Goal: Information Seeking & Learning: Learn about a topic

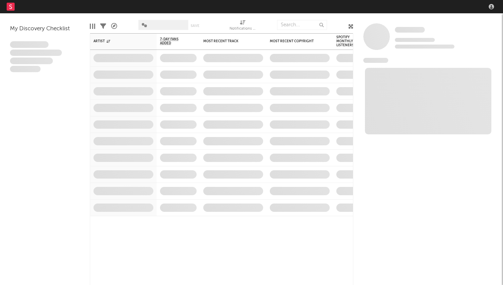
click at [382, 14] on div "Some Artist Tracking Since: [DATE] 0 fans this week 0 fans last week News Feed …" at bounding box center [428, 149] width 150 height 272
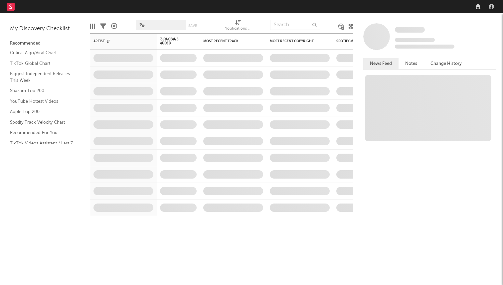
click at [383, 7] on nav "Dashboard Discovery Assistant Charts Leads" at bounding box center [251, 6] width 503 height 13
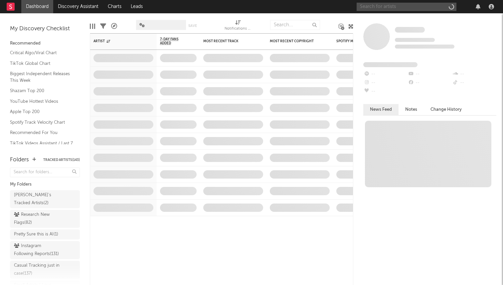
click at [377, 7] on input "text" at bounding box center [407, 7] width 100 height 8
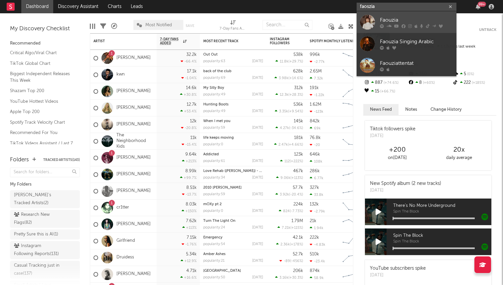
type input "faoszia"
click at [371, 19] on div at bounding box center [367, 22] width 15 height 15
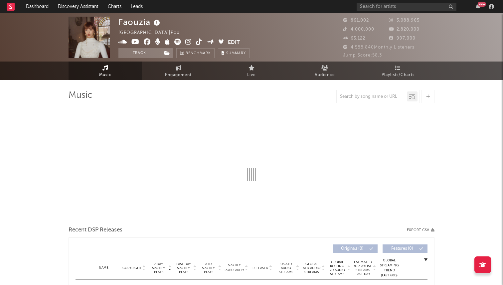
select select "6m"
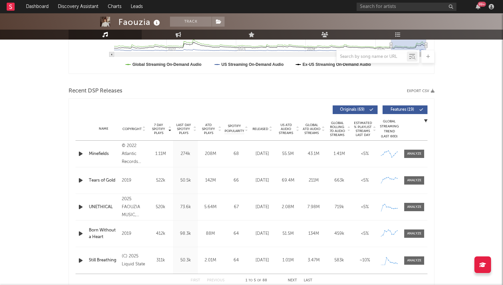
scroll to position [182, 0]
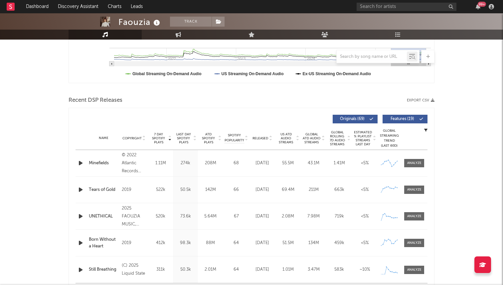
click at [265, 136] on span "Released" at bounding box center [261, 138] width 16 height 4
click at [130, 164] on div "(C) 2025 Liquid State" at bounding box center [134, 163] width 25 height 16
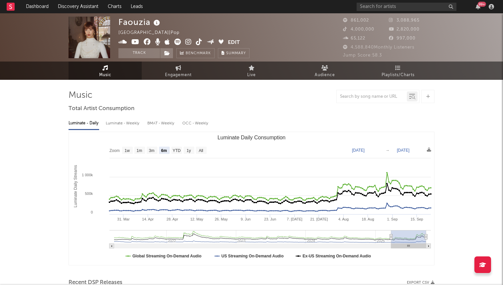
click at [172, 44] on span at bounding box center [172, 43] width 109 height 8
click at [175, 42] on icon at bounding box center [177, 42] width 7 height 7
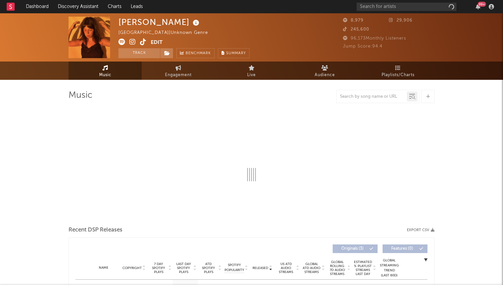
select select "1w"
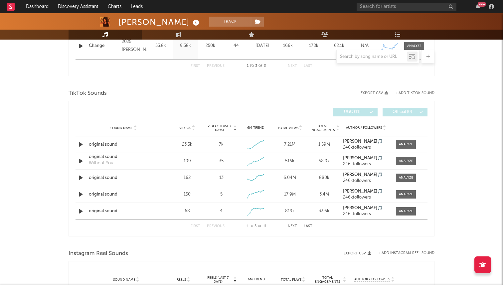
scroll to position [355, 0]
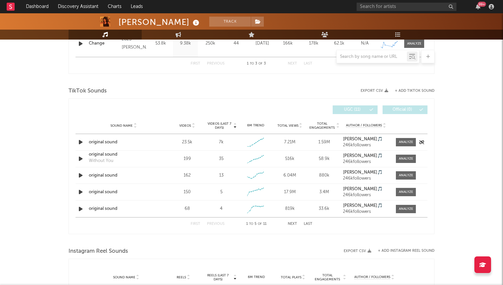
click at [82, 141] on icon "button" at bounding box center [80, 142] width 7 height 8
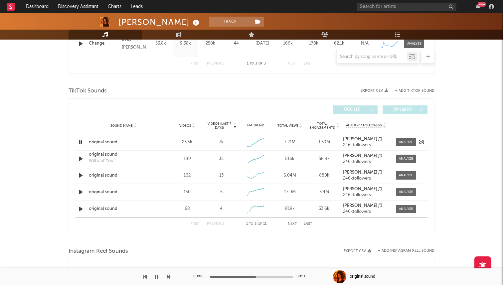
click at [81, 141] on icon "button" at bounding box center [80, 142] width 6 height 8
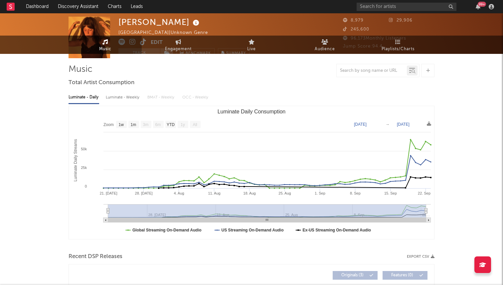
scroll to position [0, 0]
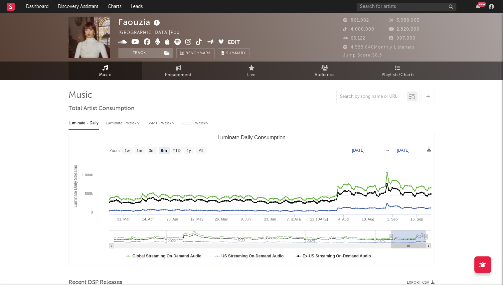
select select "6m"
click at [380, 6] on input "text" at bounding box center [407, 7] width 100 height 8
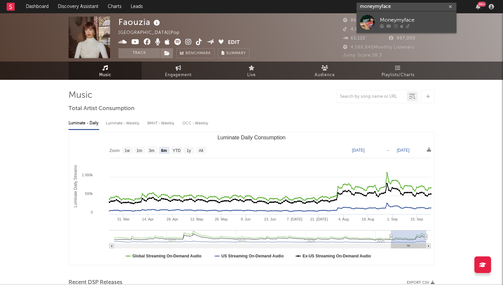
type input "moneymyface"
click at [376, 21] on link "Moneymyface" at bounding box center [407, 22] width 100 height 22
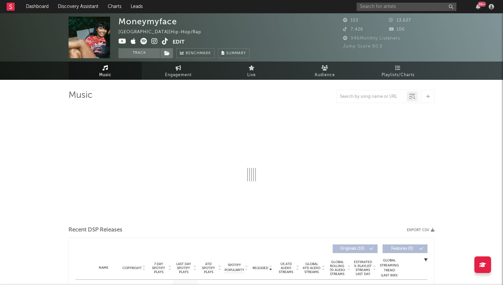
select select "1w"
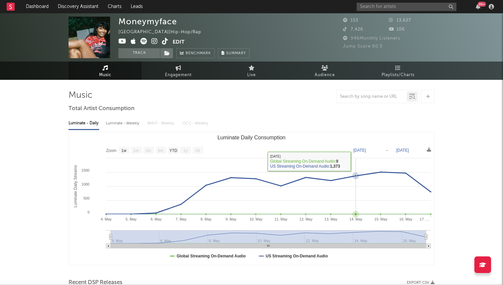
click at [354, 164] on rect "Luminate Daily Consumption" at bounding box center [251, 198] width 365 height 133
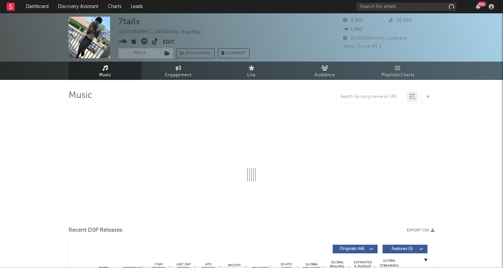
select select "6m"
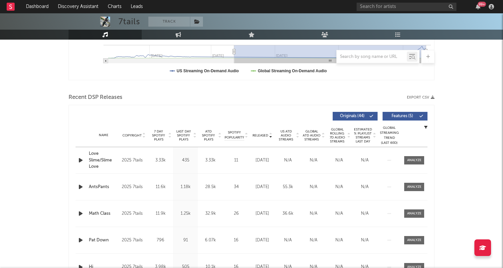
scroll to position [186, 0]
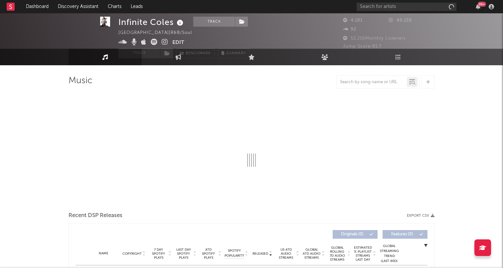
select select "1w"
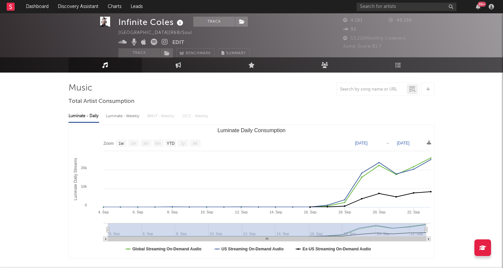
scroll to position [7, 0]
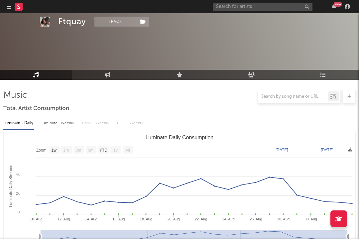
select select "1w"
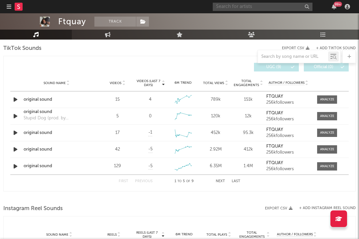
click at [257, 8] on input "text" at bounding box center [263, 7] width 100 height 8
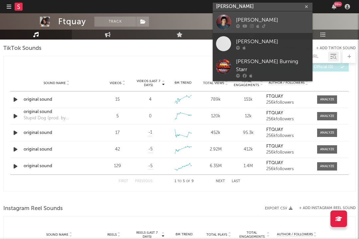
type input "[PERSON_NAME]"
click at [227, 21] on div at bounding box center [223, 22] width 15 height 15
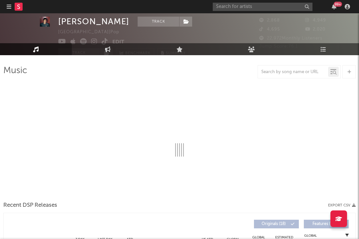
select select "6m"
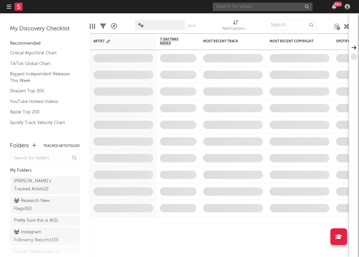
click at [230, 3] on input "text" at bounding box center [263, 7] width 100 height 8
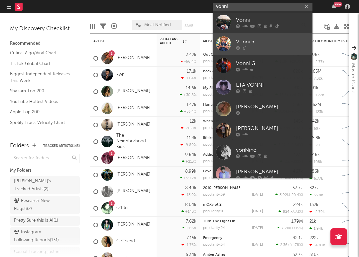
type input "vonni"
click at [224, 49] on div at bounding box center [223, 43] width 15 height 15
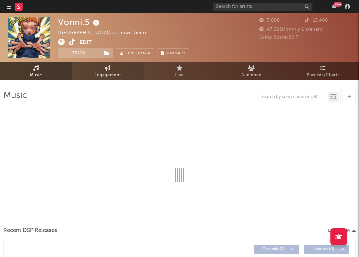
select select "1w"
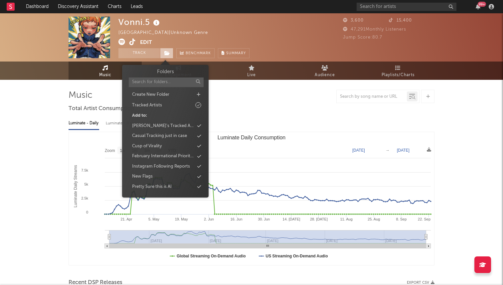
click at [168, 56] on span at bounding box center [166, 53] width 13 height 10
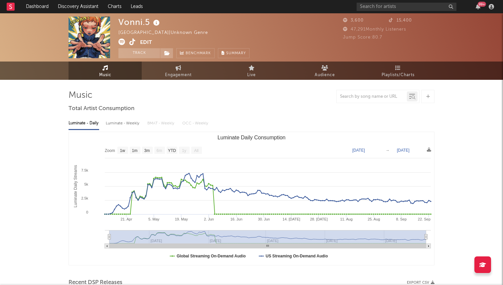
click at [232, 120] on div "Luminate - Daily Luminate - Weekly BMAT - Weekly OCC - Weekly" at bounding box center [252, 123] width 366 height 11
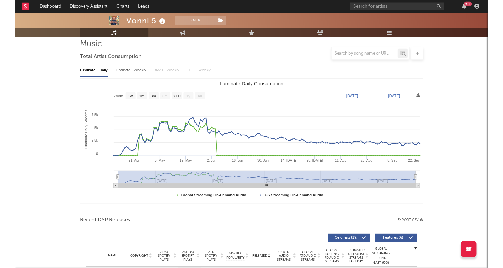
scroll to position [0, 0]
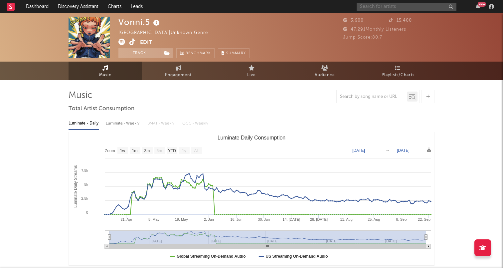
click at [359, 6] on input "text" at bounding box center [407, 7] width 100 height 8
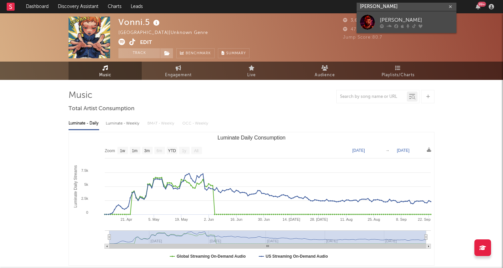
type input "brantley gilbert"
click at [359, 26] on div at bounding box center [367, 22] width 15 height 15
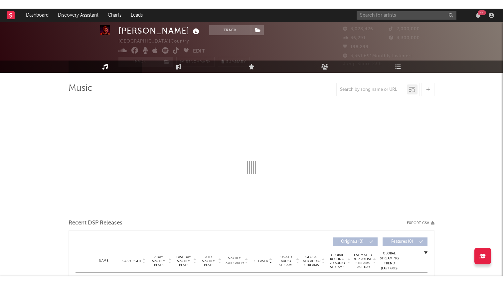
scroll to position [24, 0]
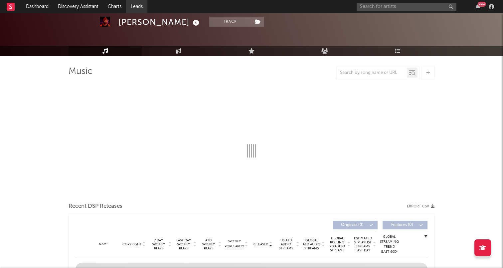
select select "6m"
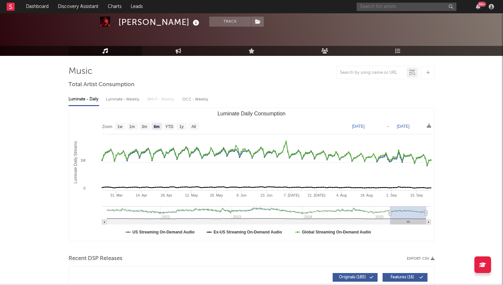
click at [359, 6] on input "text" at bounding box center [407, 7] width 100 height 8
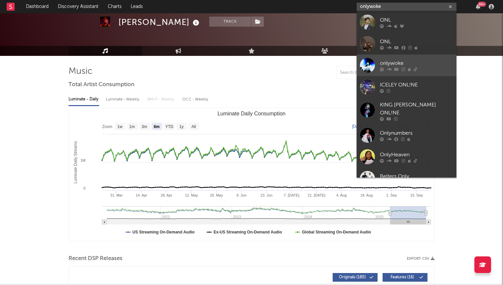
type input "onlywoke"
click at [359, 72] on link "onlywoke" at bounding box center [407, 66] width 100 height 22
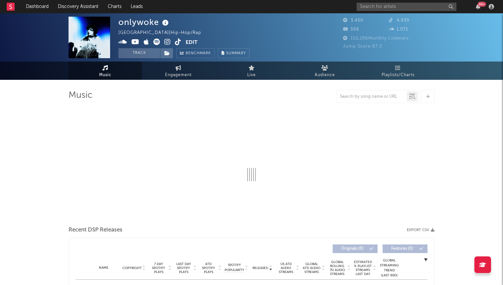
select select "1w"
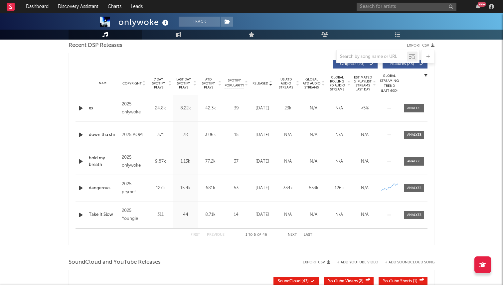
scroll to position [199, 0]
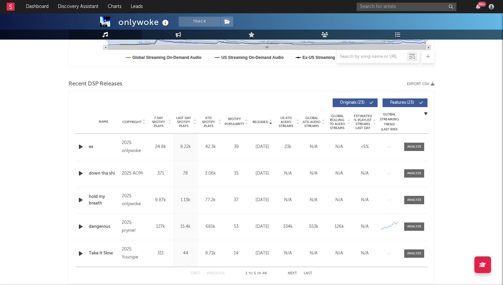
click at [159, 123] on span "7 Day Spotify Plays" at bounding box center [159, 122] width 18 height 12
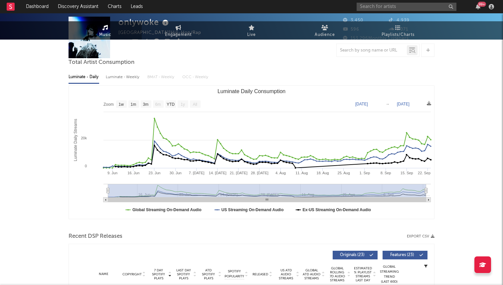
scroll to position [0, 0]
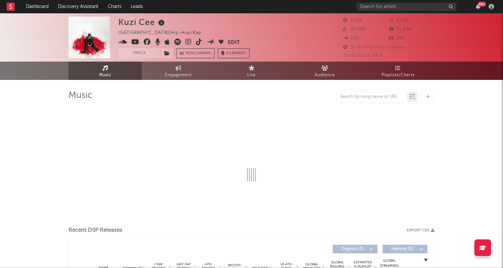
select select "6m"
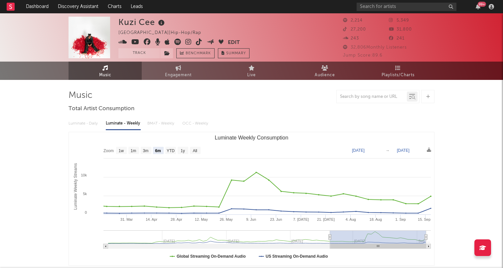
click at [197, 41] on icon at bounding box center [199, 42] width 6 height 7
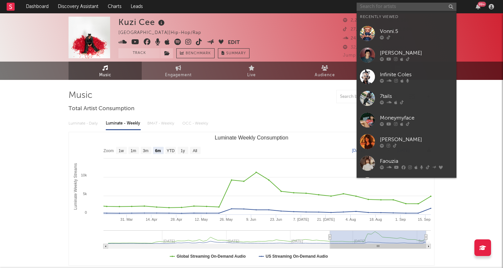
click at [380, 9] on input "text" at bounding box center [407, 7] width 100 height 8
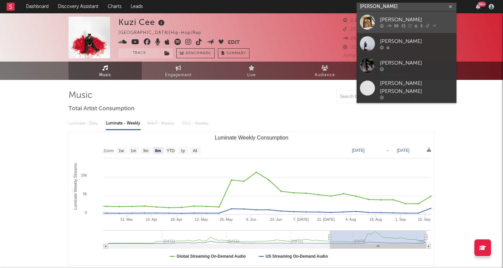
type input "kevin powers"
click at [372, 21] on div at bounding box center [367, 22] width 15 height 15
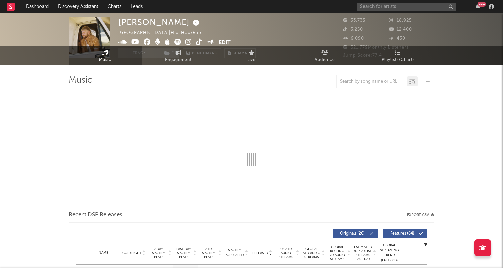
select select "6m"
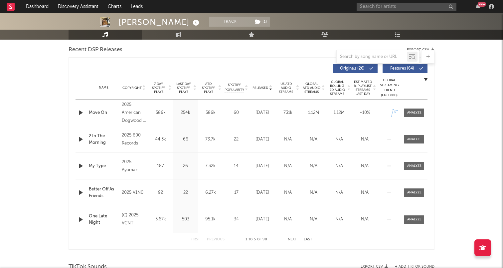
scroll to position [239, 0]
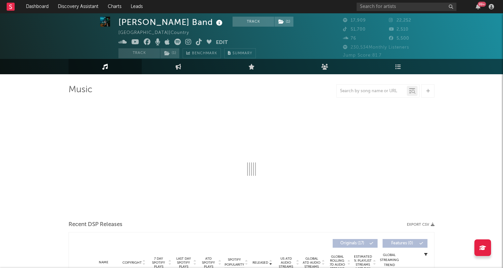
scroll to position [13, 0]
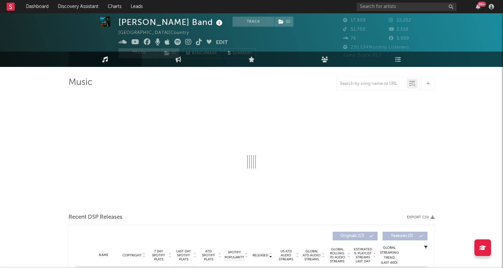
select select "6m"
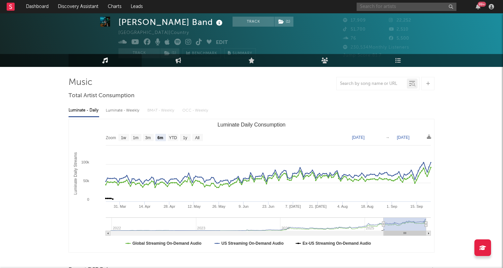
click at [362, 6] on input "text" at bounding box center [407, 7] width 100 height 8
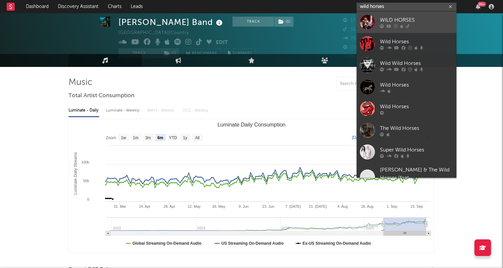
type input "wild horses"
click at [378, 26] on link "WILD HORSES" at bounding box center [407, 22] width 100 height 22
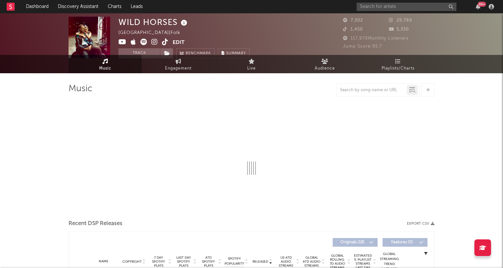
select select "6m"
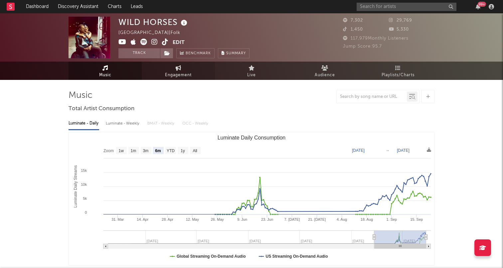
click at [174, 71] on span "Engagement" at bounding box center [178, 75] width 27 height 8
select select "1w"
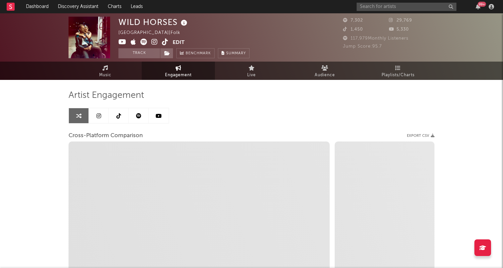
click at [122, 108] on link at bounding box center [119, 115] width 20 height 15
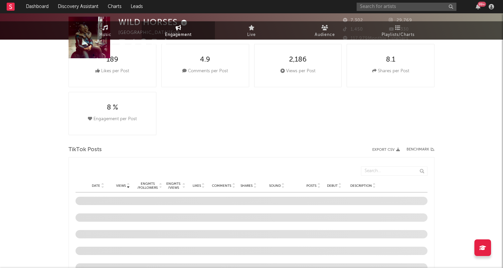
select select "1w"
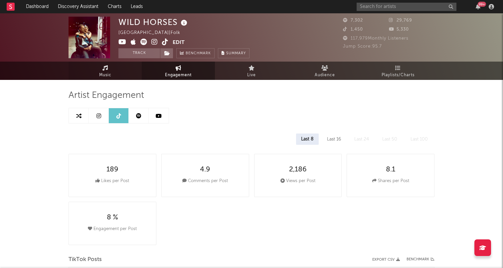
click at [119, 73] on link "Music" at bounding box center [105, 71] width 73 height 18
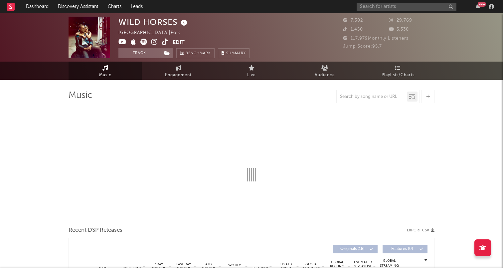
select select "6m"
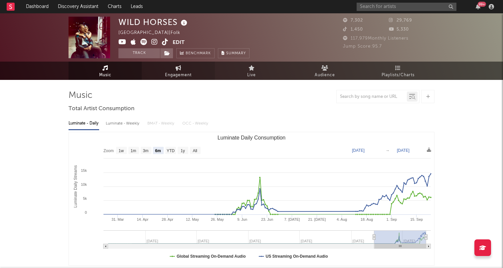
click at [173, 70] on link "Engagement" at bounding box center [178, 71] width 73 height 18
select select "1w"
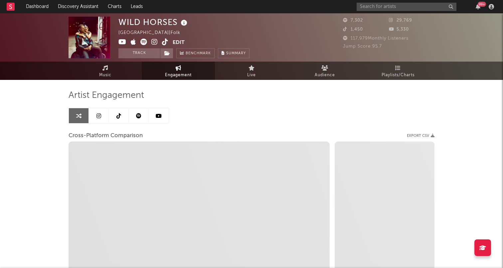
select select "1m"
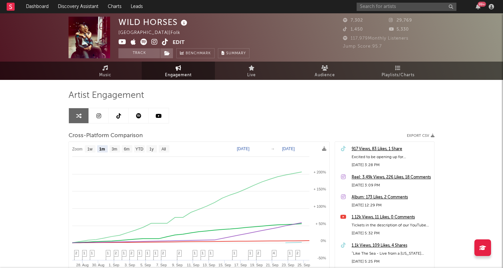
click at [96, 121] on link at bounding box center [99, 115] width 20 height 15
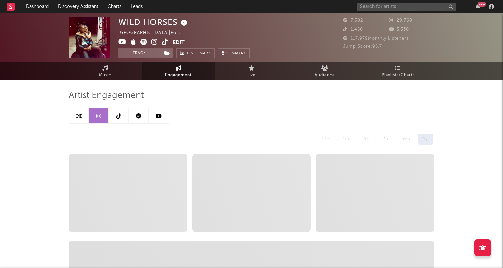
select select "6m"
click at [154, 40] on icon at bounding box center [154, 42] width 6 height 7
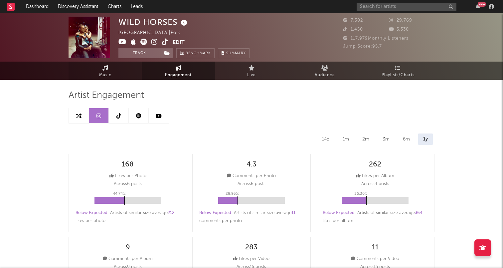
click at [95, 68] on link "Music" at bounding box center [105, 71] width 73 height 18
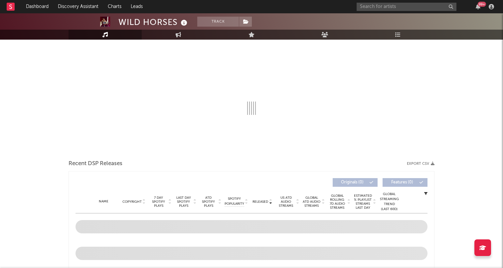
select select "6m"
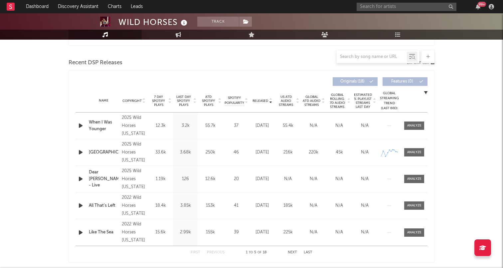
scroll to position [112, 0]
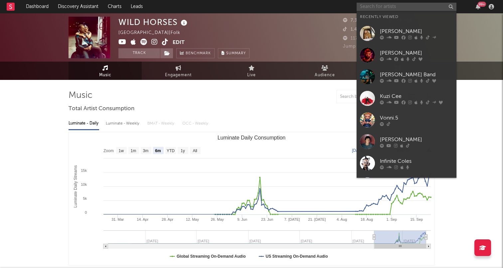
click at [379, 10] on input "text" at bounding box center [407, 7] width 100 height 8
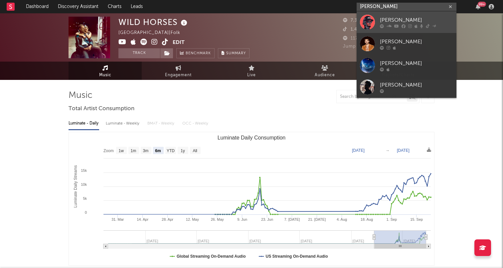
type input "jordan ram"
click at [393, 22] on div "[PERSON_NAME]" at bounding box center [416, 20] width 73 height 8
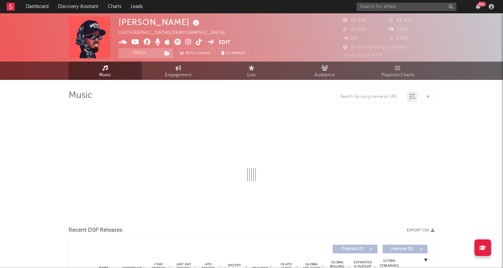
select select "6m"
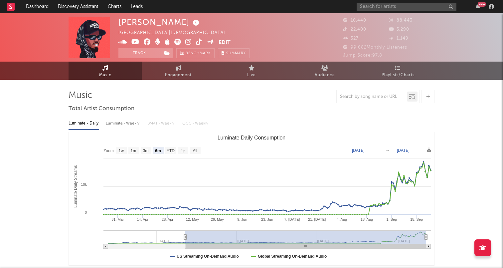
click at [196, 41] on icon at bounding box center [199, 42] width 6 height 7
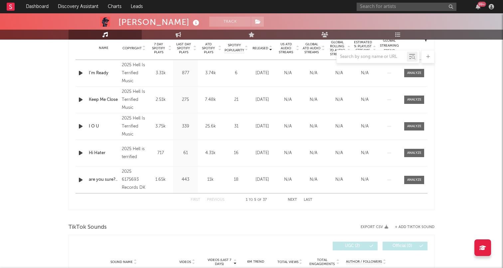
scroll to position [245, 0]
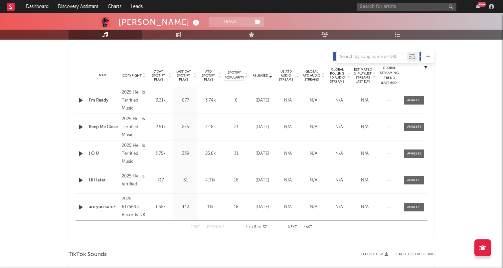
click at [156, 67] on div "Name Copyright Label Album Names Composer Names 7 Day Spotify Plays Last Day Sp…" at bounding box center [252, 75] width 352 height 23
click at [158, 74] on span "7 Day Spotify Plays" at bounding box center [159, 76] width 18 height 12
click at [410, 101] on div at bounding box center [414, 100] width 14 height 5
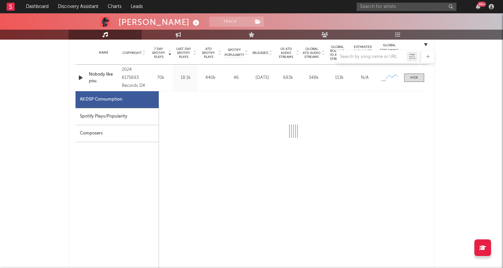
select select "1w"
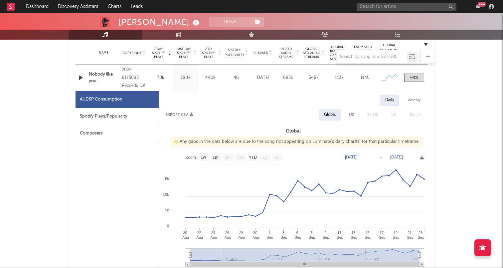
scroll to position [268, 0]
click at [417, 76] on div at bounding box center [414, 77] width 8 height 5
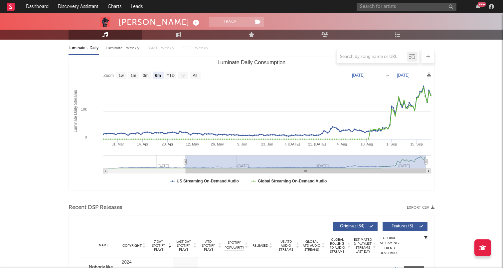
scroll to position [0, 0]
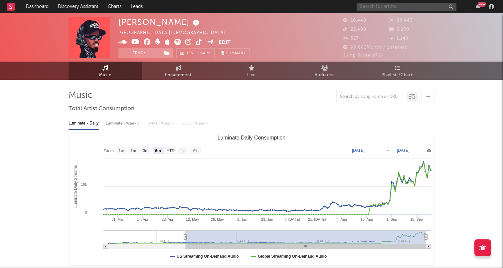
click at [374, 4] on input "text" at bounding box center [407, 7] width 100 height 8
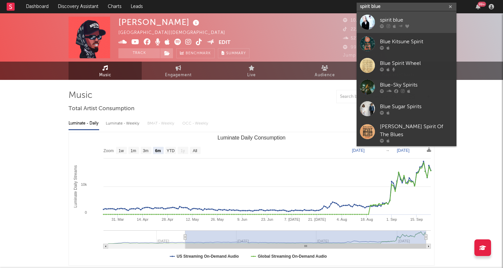
type input "spirit blue"
click at [376, 20] on link "spirit blue" at bounding box center [407, 22] width 100 height 22
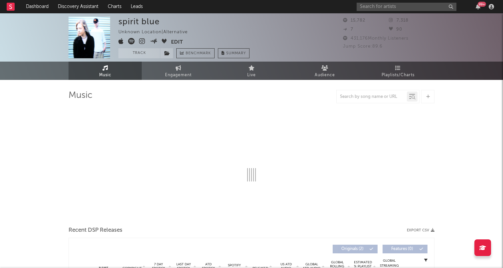
select select "6m"
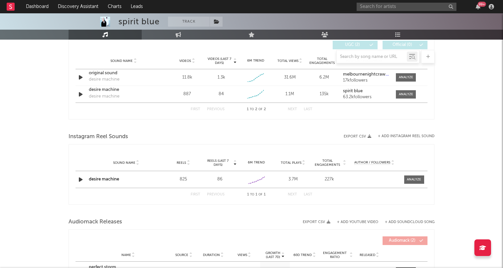
scroll to position [388, 0]
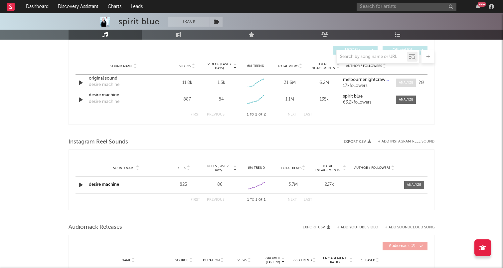
click at [406, 83] on div at bounding box center [406, 82] width 14 height 5
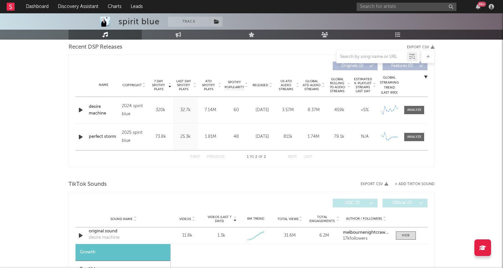
scroll to position [36, 0]
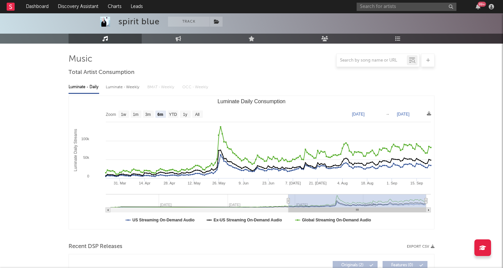
select select "1w"
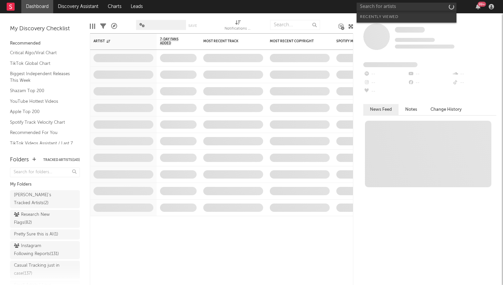
click at [405, 9] on input "text" at bounding box center [407, 7] width 100 height 8
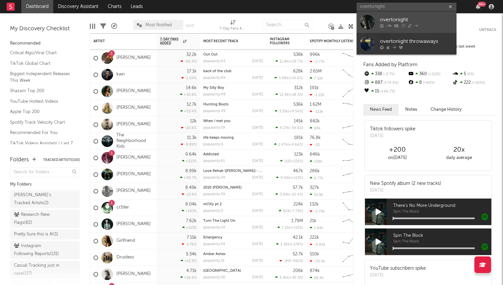
type input "overtonight"
click at [371, 23] on div at bounding box center [367, 22] width 15 height 15
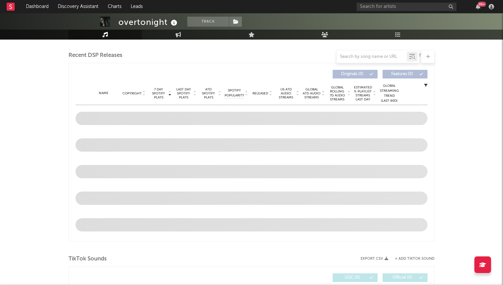
select select "6m"
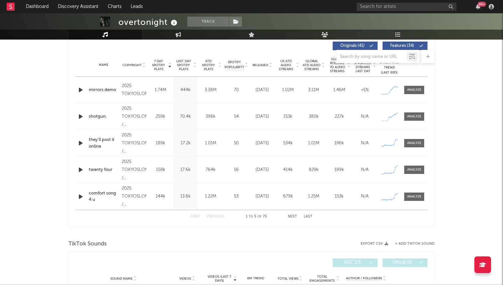
scroll to position [232, 0]
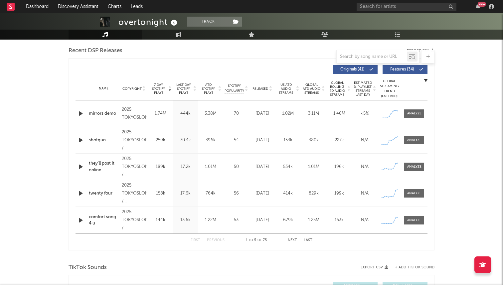
click at [129, 116] on div "2025 TOKYOSLONDON" at bounding box center [134, 114] width 25 height 16
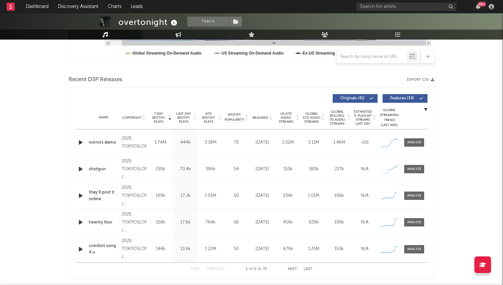
scroll to position [204, 0]
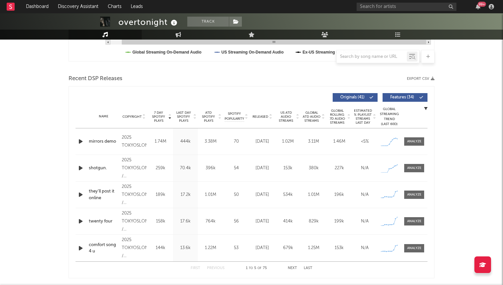
click at [264, 117] on span "Released" at bounding box center [261, 117] width 16 height 4
click at [159, 115] on span "7 Day Spotify Plays" at bounding box center [159, 117] width 18 height 12
click at [262, 116] on span "Released" at bounding box center [261, 117] width 16 height 4
click at [159, 115] on span "7 Day Spotify Plays" at bounding box center [159, 117] width 18 height 12
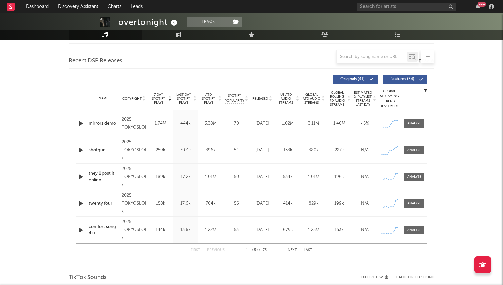
scroll to position [209, 0]
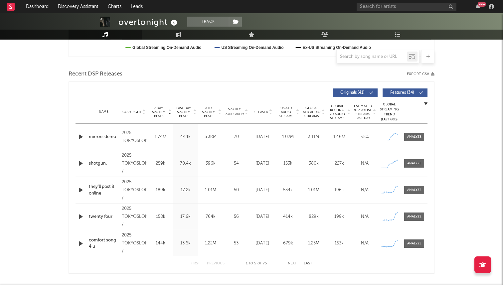
click at [267, 115] on div "Name Copyright Label Album Names Composer Names 7 Day Spotify Plays Last Day Sp…" at bounding box center [252, 111] width 352 height 23
click at [106, 134] on div "mirrors demo" at bounding box center [104, 137] width 30 height 7
click at [262, 111] on span "Released" at bounding box center [261, 112] width 16 height 4
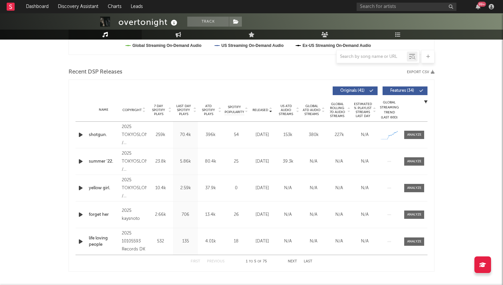
scroll to position [195, 0]
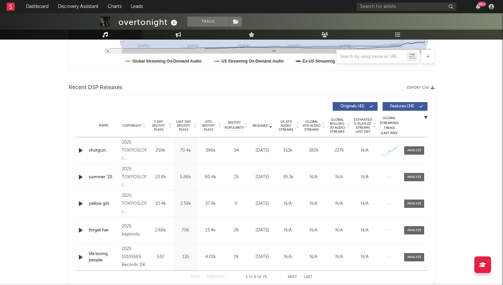
click at [118, 150] on div "Name shotgun." at bounding box center [103, 150] width 33 height 7
click at [87, 148] on div "Name shotgun." at bounding box center [103, 150] width 33 height 7
click at [97, 148] on div "shotgun." at bounding box center [104, 150] width 30 height 7
click at [383, 2] on div "99 +" at bounding box center [427, 6] width 140 height 13
click at [377, 8] on input "text" at bounding box center [407, 7] width 100 height 8
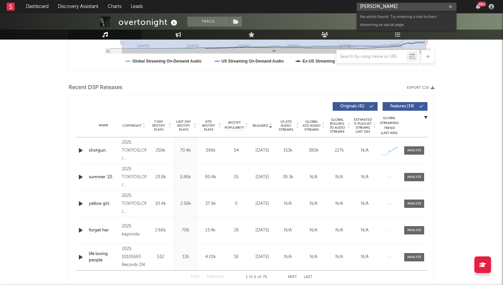
type input "[PERSON_NAME]"
